Goal: Task Accomplishment & Management: Use online tool/utility

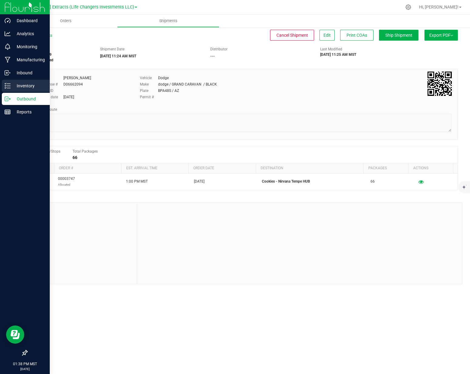
click at [11, 88] on p "Inventory" at bounding box center [29, 85] width 36 height 7
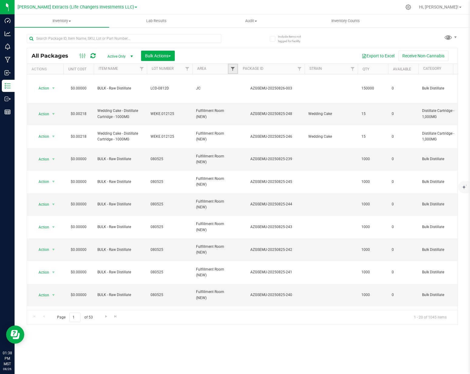
click at [231, 69] on span "Filter" at bounding box center [232, 68] width 5 height 5
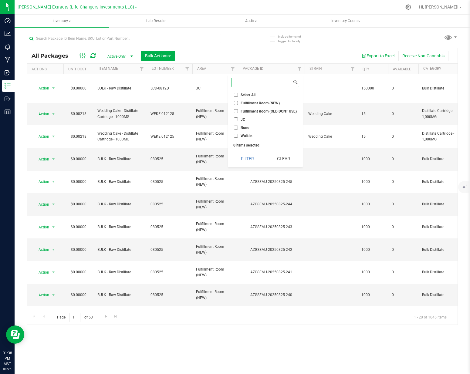
click at [242, 85] on input at bounding box center [262, 82] width 60 height 9
click at [237, 120] on input "JC" at bounding box center [236, 119] width 4 height 4
checkbox input "true"
click at [248, 159] on button "Filter" at bounding box center [247, 158] width 32 height 13
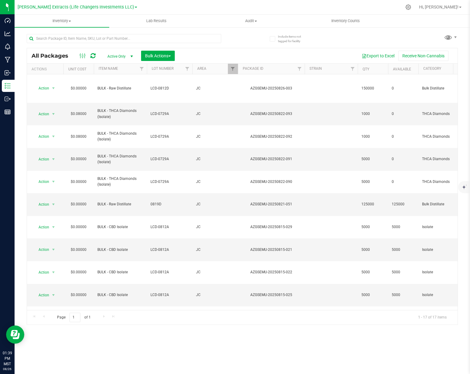
click at [313, 51] on div "Export to Excel Receive Non-Cannabis" at bounding box center [315, 56] width 273 height 10
click at [48, 200] on span "Action" at bounding box center [41, 204] width 16 height 8
click at [56, 246] on li "Print package label" at bounding box center [52, 248] width 38 height 17
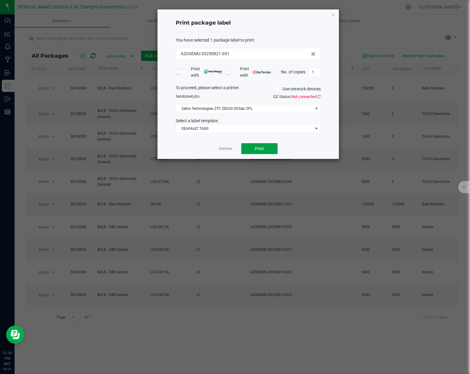
click at [258, 153] on button "Print" at bounding box center [259, 148] width 36 height 11
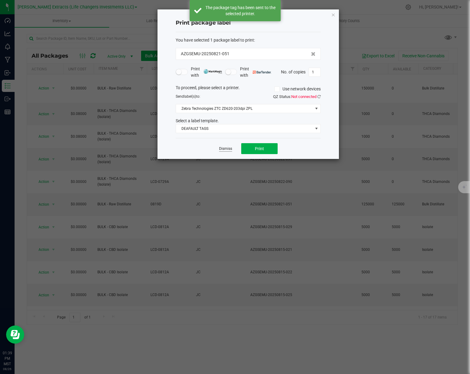
click at [226, 149] on link "Dismiss" at bounding box center [225, 148] width 13 height 5
